Goal: Find contact information: Find contact information

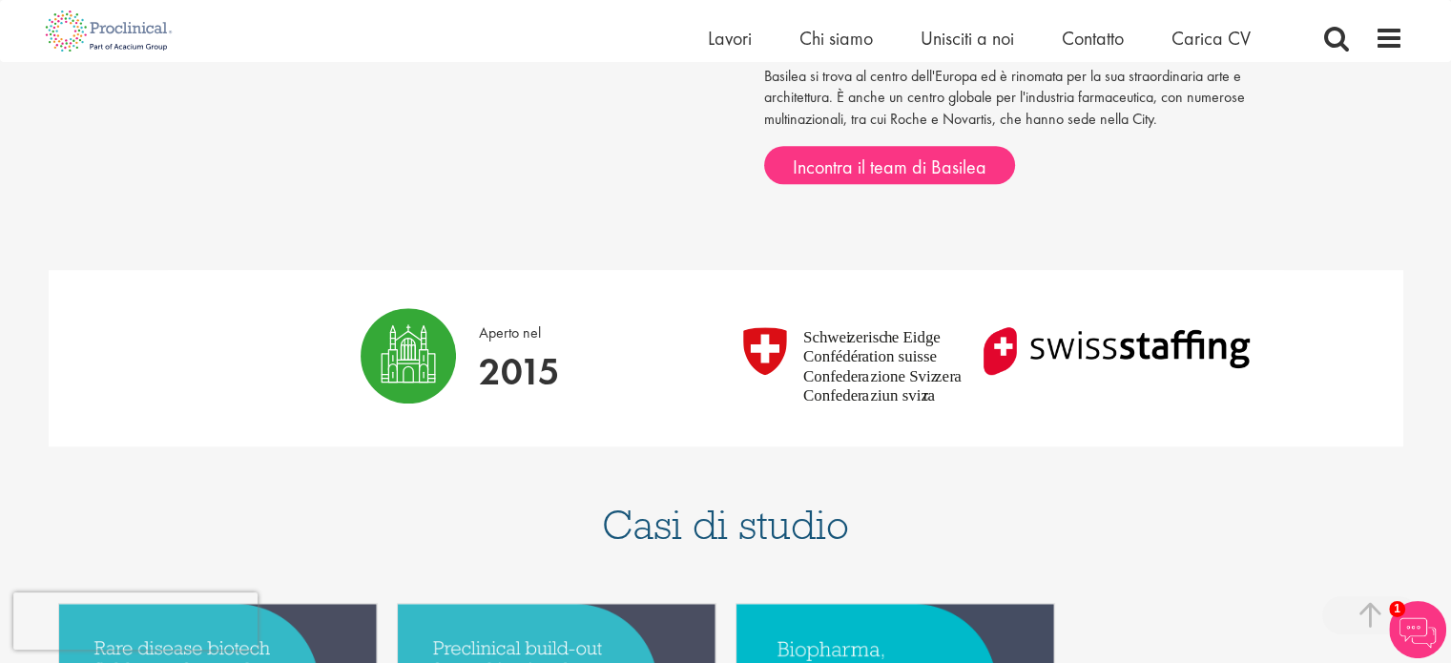
scroll to position [763, 0]
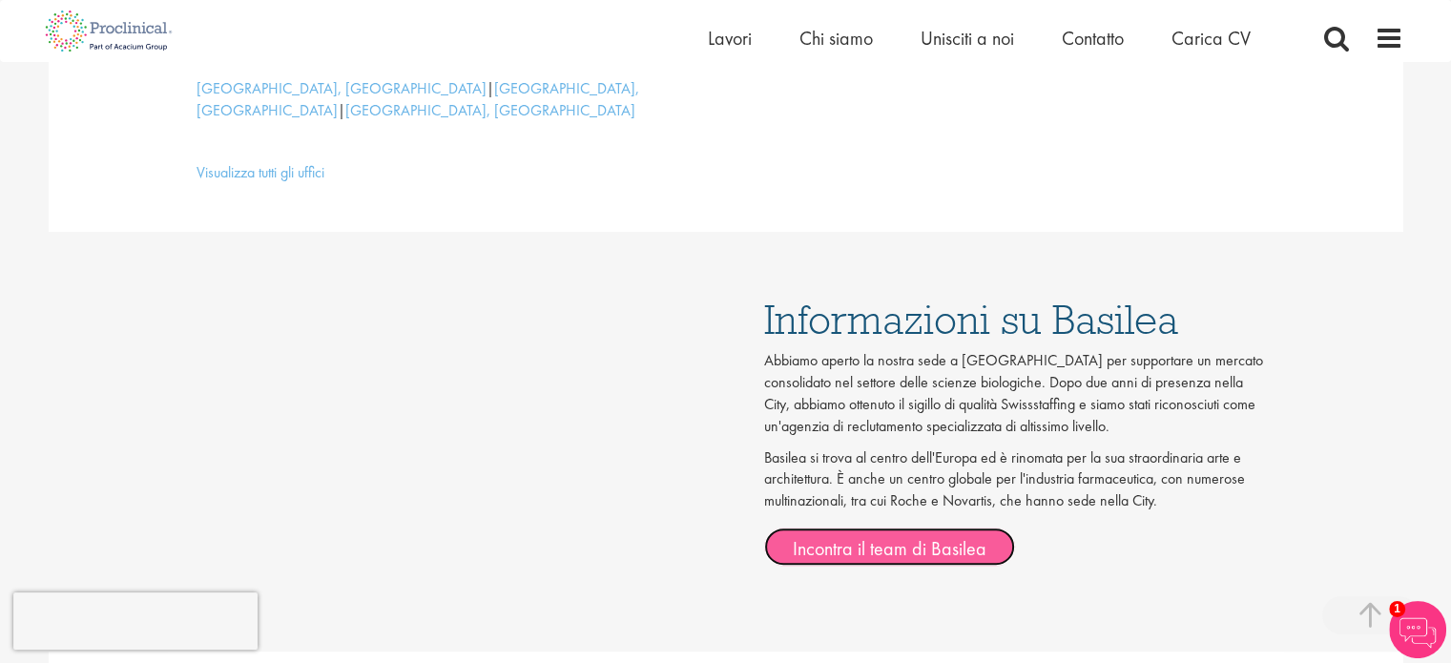
click at [872, 536] on font "Incontra il team di Basilea" at bounding box center [890, 548] width 194 height 25
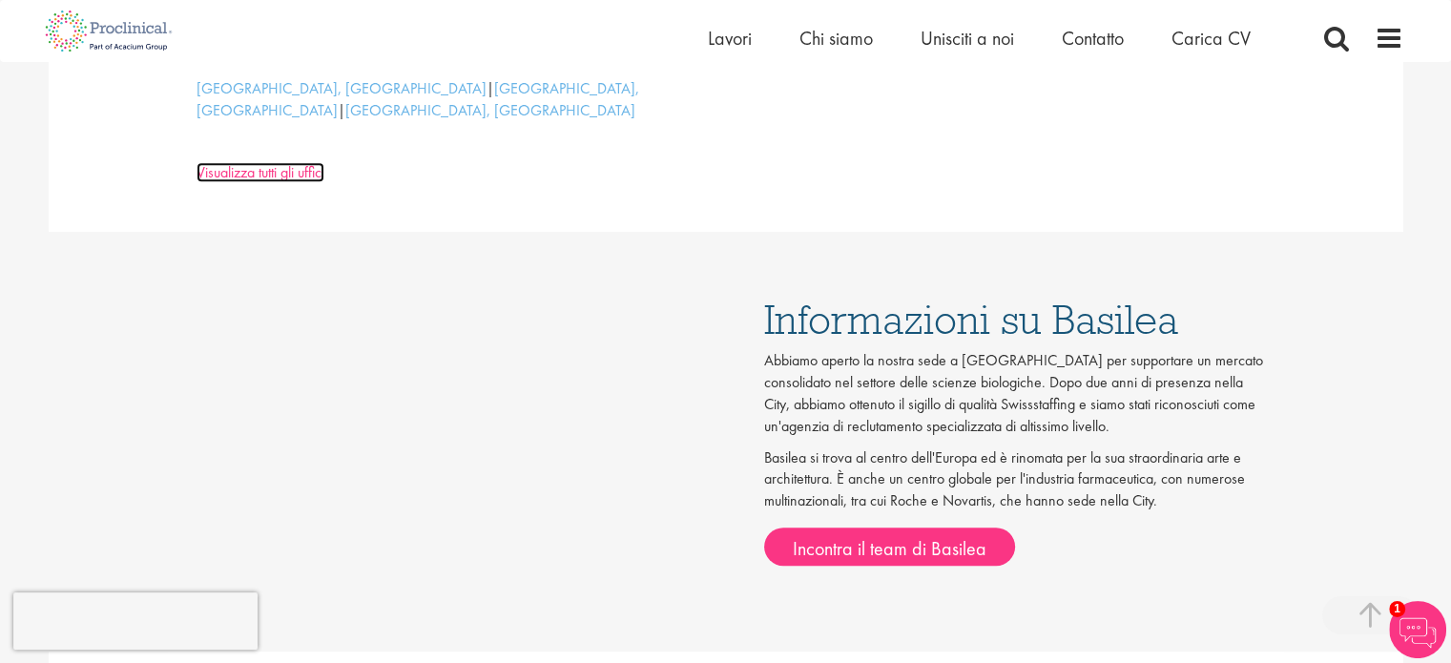
click at [227, 162] on font "Visualizza tutti gli uffici" at bounding box center [260, 172] width 128 height 20
